Goal: Navigation & Orientation: Find specific page/section

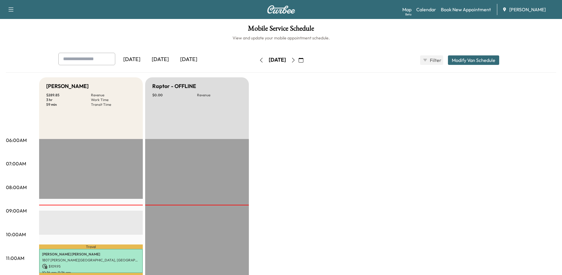
click at [295, 61] on icon "button" at bounding box center [293, 60] width 5 height 5
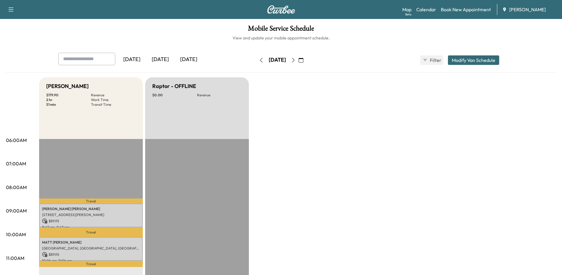
click at [295, 60] on icon "button" at bounding box center [293, 60] width 5 height 5
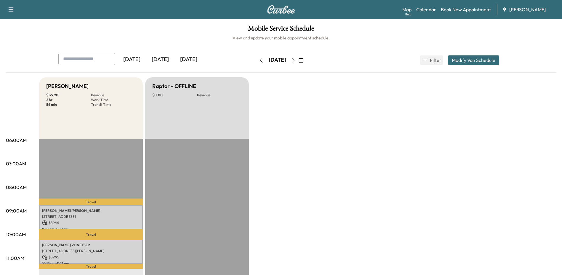
click at [295, 59] on icon "button" at bounding box center [293, 60] width 5 height 5
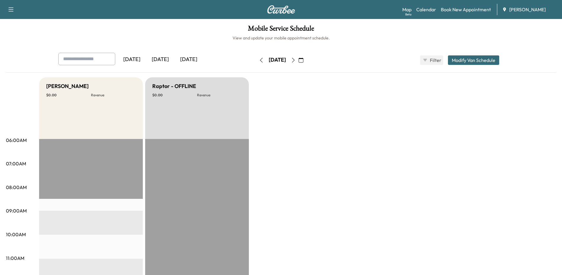
click at [259, 61] on icon "button" at bounding box center [261, 60] width 5 height 5
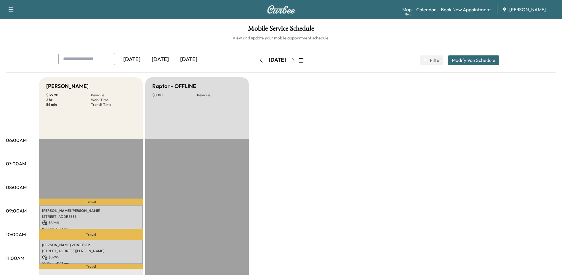
click at [256, 61] on button "button" at bounding box center [261, 59] width 10 height 9
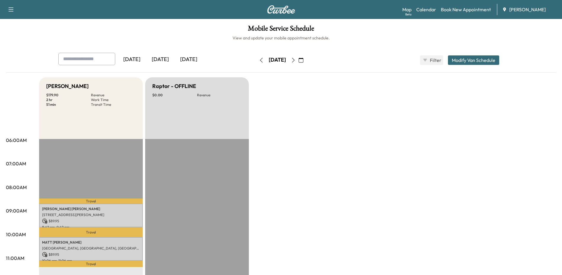
click at [259, 59] on icon "button" at bounding box center [261, 60] width 5 height 5
